Goal: Task Accomplishment & Management: Manage account settings

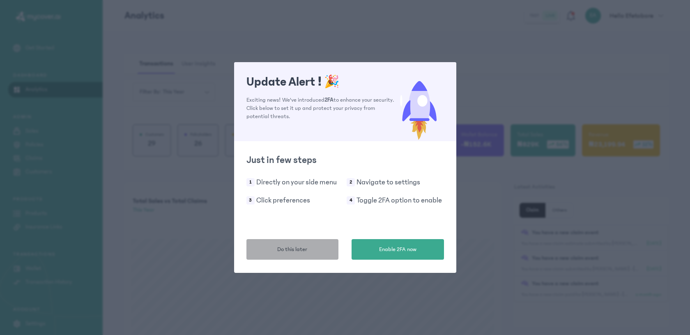
click at [277, 252] on button "Do this later" at bounding box center [293, 249] width 92 height 21
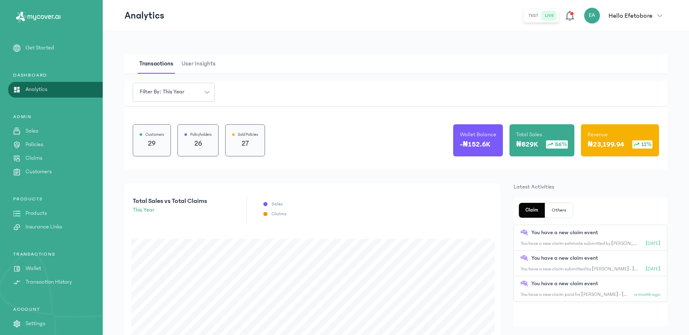
click at [39, 161] on p "Claims" at bounding box center [33, 158] width 17 height 9
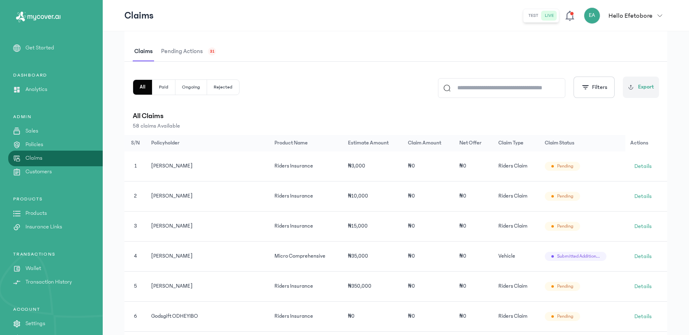
scroll to position [151, 0]
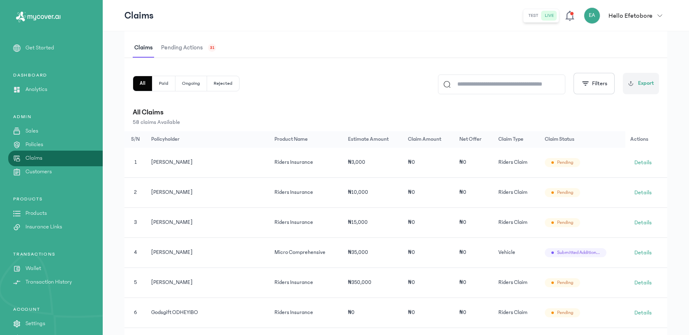
click at [180, 44] on span "Pending actions" at bounding box center [181, 47] width 45 height 19
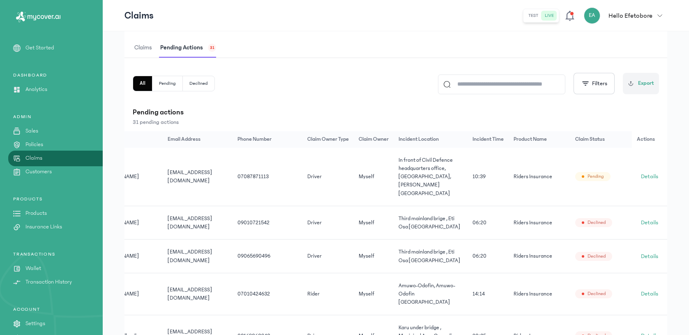
scroll to position [0, 76]
click at [656, 172] on span "Details" at bounding box center [649, 176] width 17 height 8
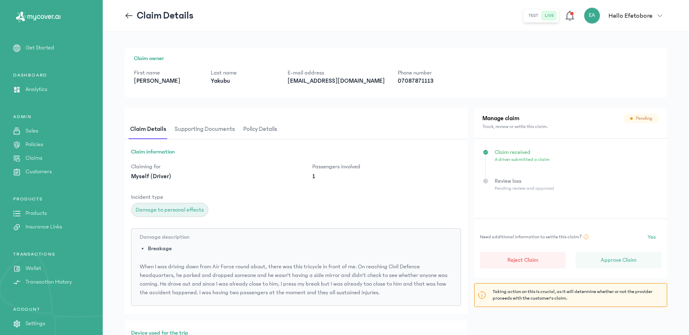
click at [317, 83] on p "[EMAIL_ADDRESS][DOMAIN_NAME]" at bounding box center [336, 81] width 97 height 8
copy p "[EMAIL_ADDRESS][DOMAIN_NAME]"
click at [606, 262] on p "Approve Claim" at bounding box center [619, 260] width 36 height 8
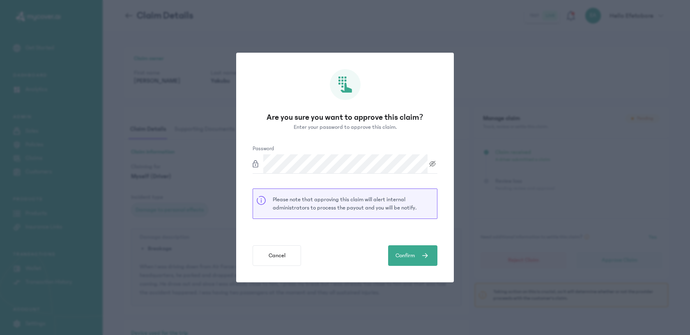
click at [431, 166] on icon at bounding box center [433, 163] width 10 height 7
click at [424, 250] on button "Confirm" at bounding box center [412, 255] width 49 height 21
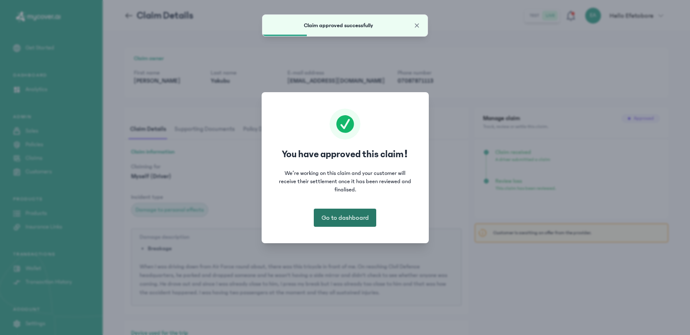
click at [366, 215] on span "Go to dashboard" at bounding box center [345, 217] width 47 height 10
